Goal: Task Accomplishment & Management: Manage account settings

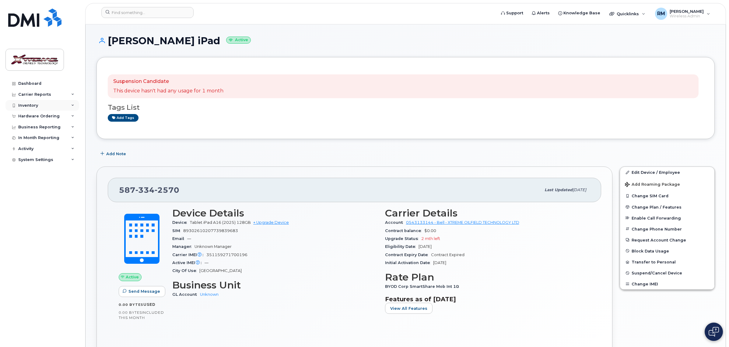
click at [23, 107] on div "Inventory" at bounding box center [28, 105] width 20 height 5
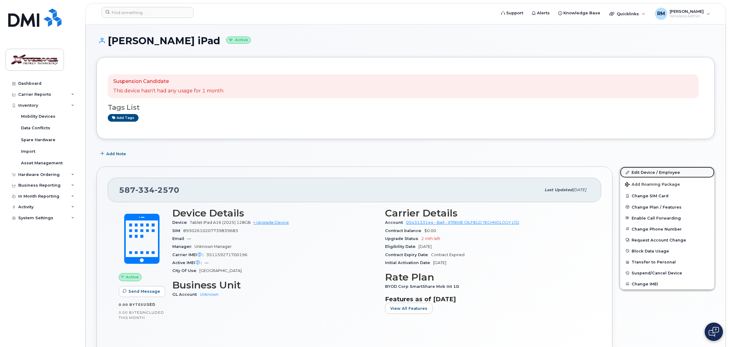
click at [666, 170] on link "Edit Device / Employee" at bounding box center [667, 172] width 94 height 11
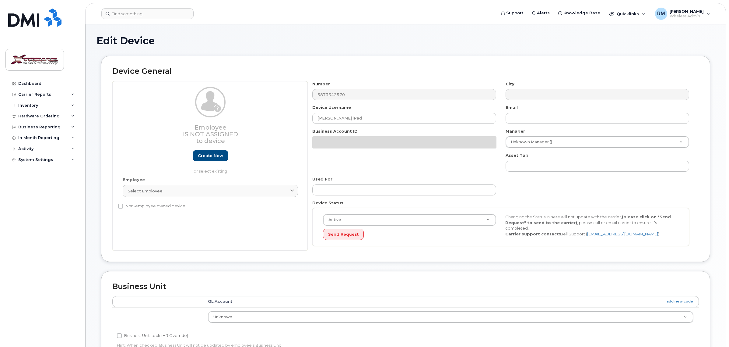
select select "4343095"
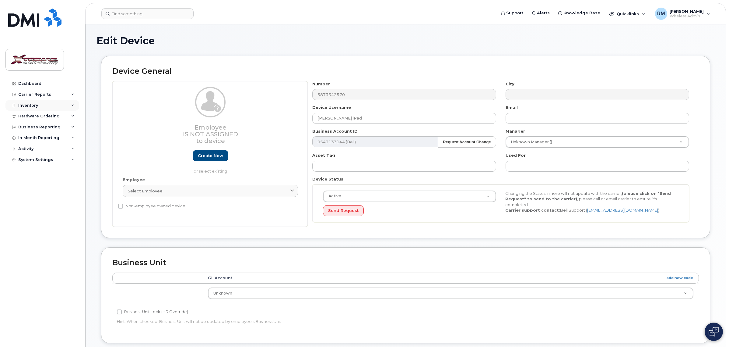
click at [34, 105] on div "Inventory" at bounding box center [28, 105] width 20 height 5
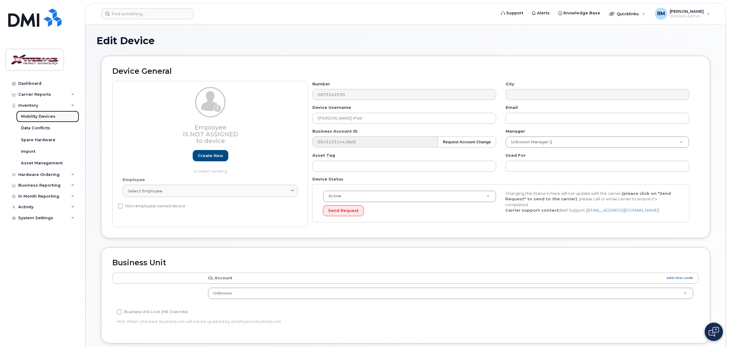
click at [35, 115] on div "Mobility Devices" at bounding box center [38, 116] width 34 height 5
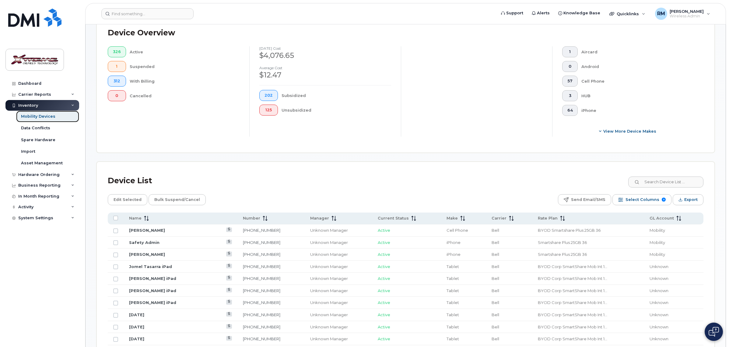
scroll to position [266, 0]
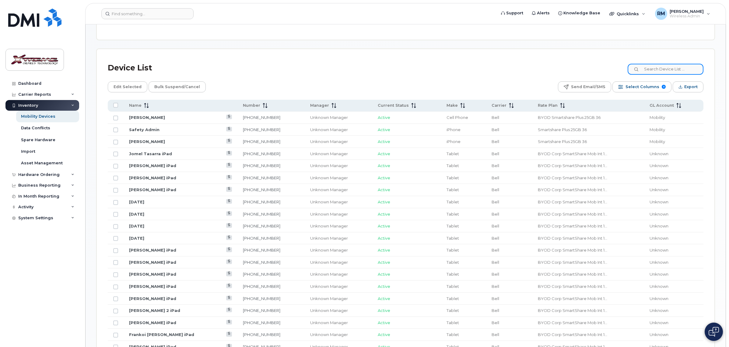
click at [670, 72] on input at bounding box center [666, 69] width 76 height 11
type input "3241"
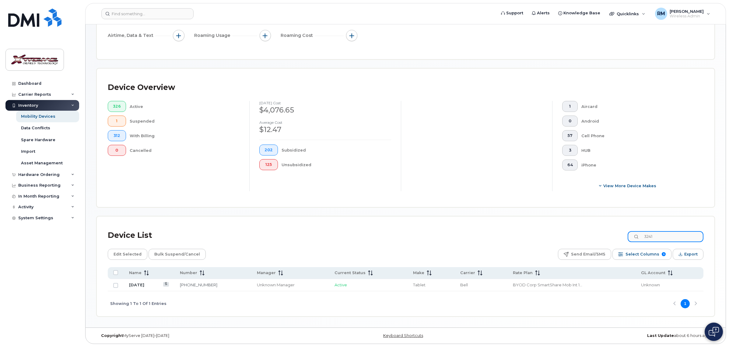
scroll to position [100, 0]
click at [136, 286] on link "[DATE]" at bounding box center [136, 284] width 15 height 5
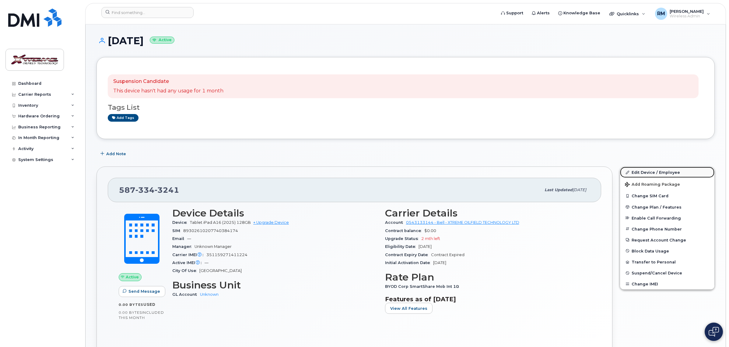
click at [656, 171] on link "Edit Device / Employee" at bounding box center [667, 172] width 94 height 11
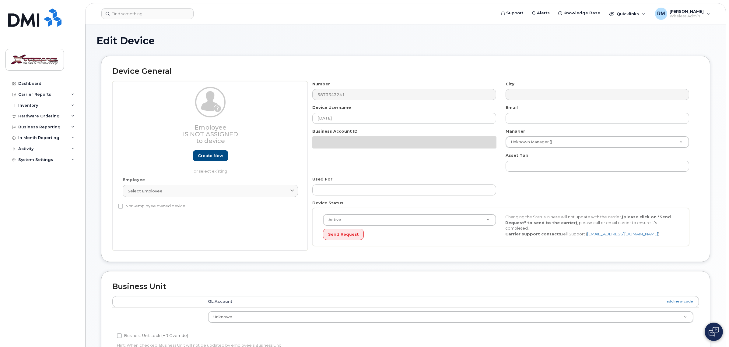
select select "4343095"
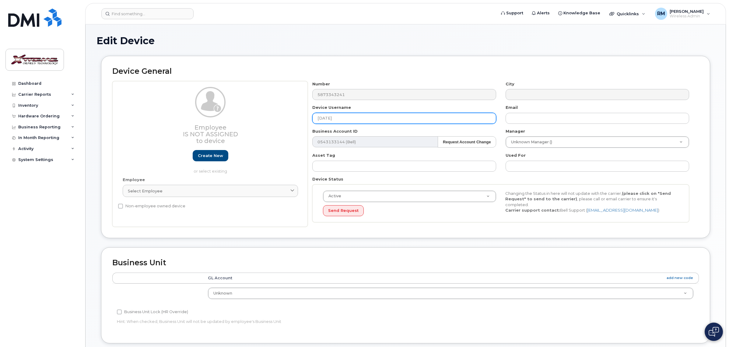
drag, startPoint x: 356, startPoint y: 119, endPoint x: 157, endPoint y: 118, distance: 198.9
click at [157, 118] on div "Employee Is not assigned to device Create new or select existing Employee Selec…" at bounding box center [405, 154] width 587 height 146
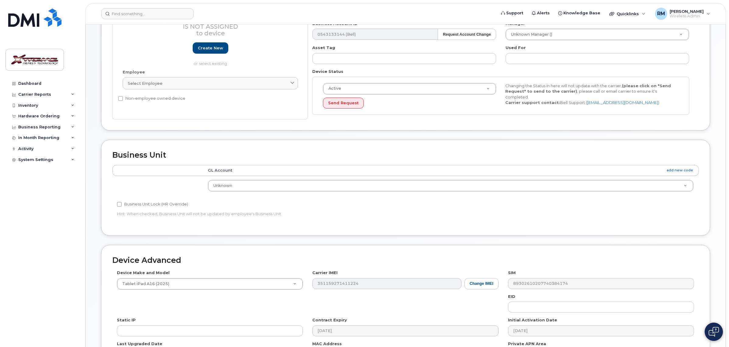
scroll to position [188, 0]
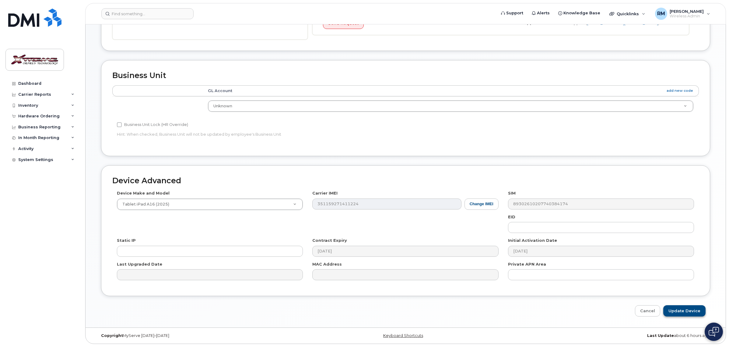
type input "[PERSON_NAME] iPad"
click at [684, 311] on input "Update Device" at bounding box center [685, 310] width 42 height 11
type input "Saving..."
